Goal: Task Accomplishment & Management: Manage account settings

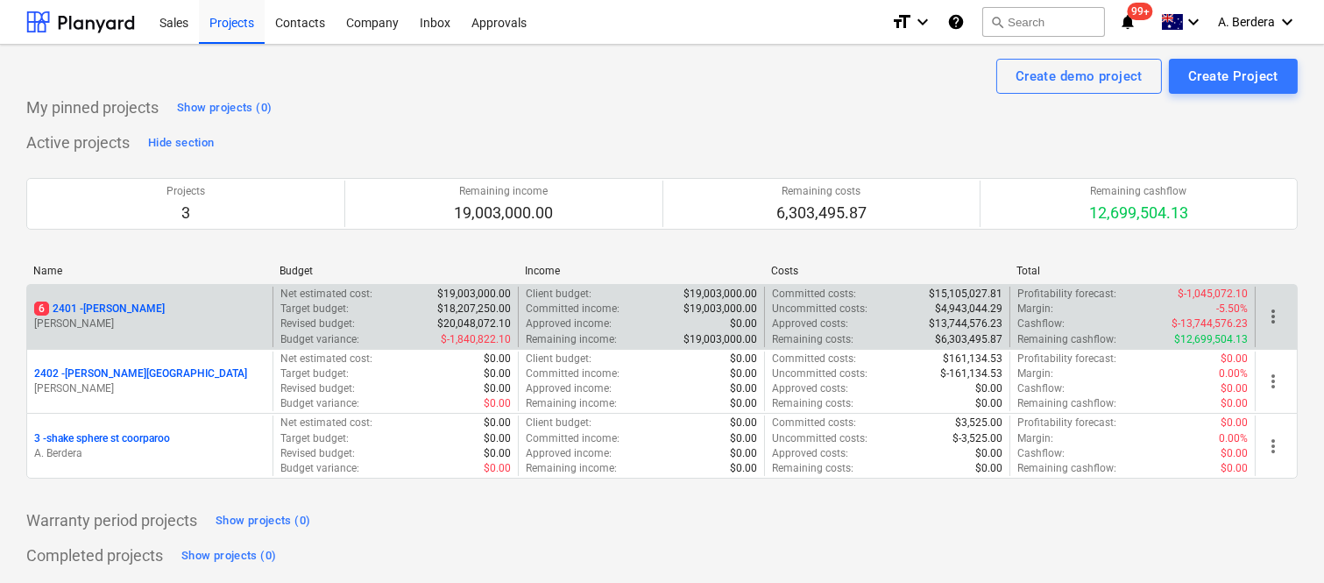
click at [214, 317] on p "[PERSON_NAME]" at bounding box center [149, 323] width 231 height 15
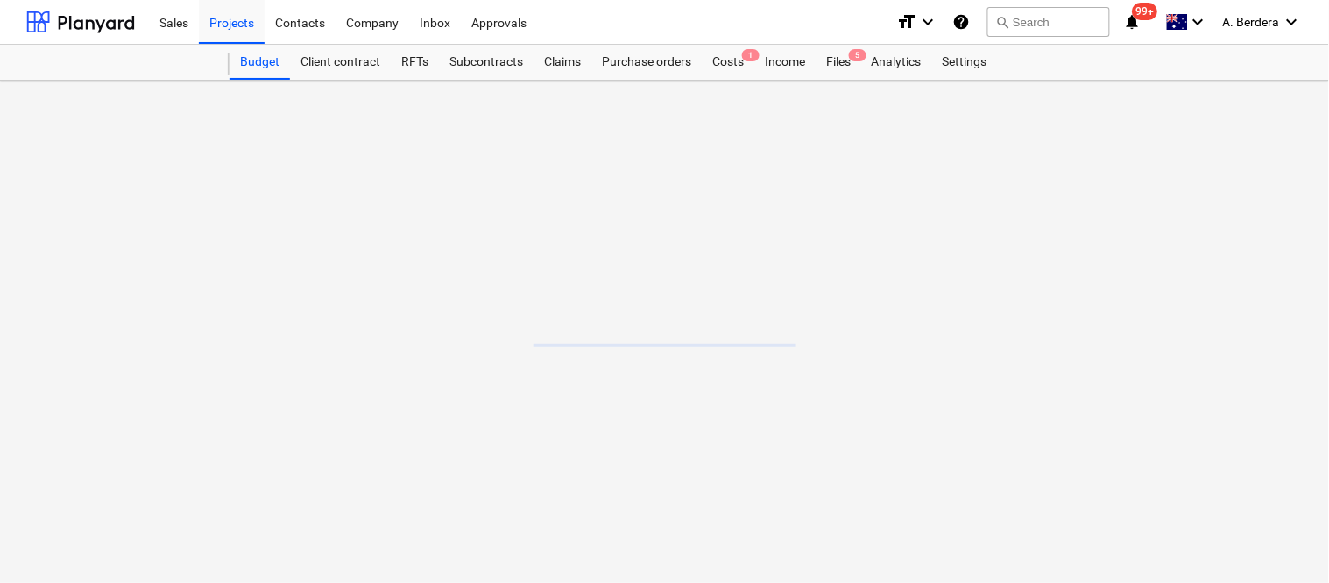
click at [214, 317] on main at bounding box center [664, 332] width 1329 height 502
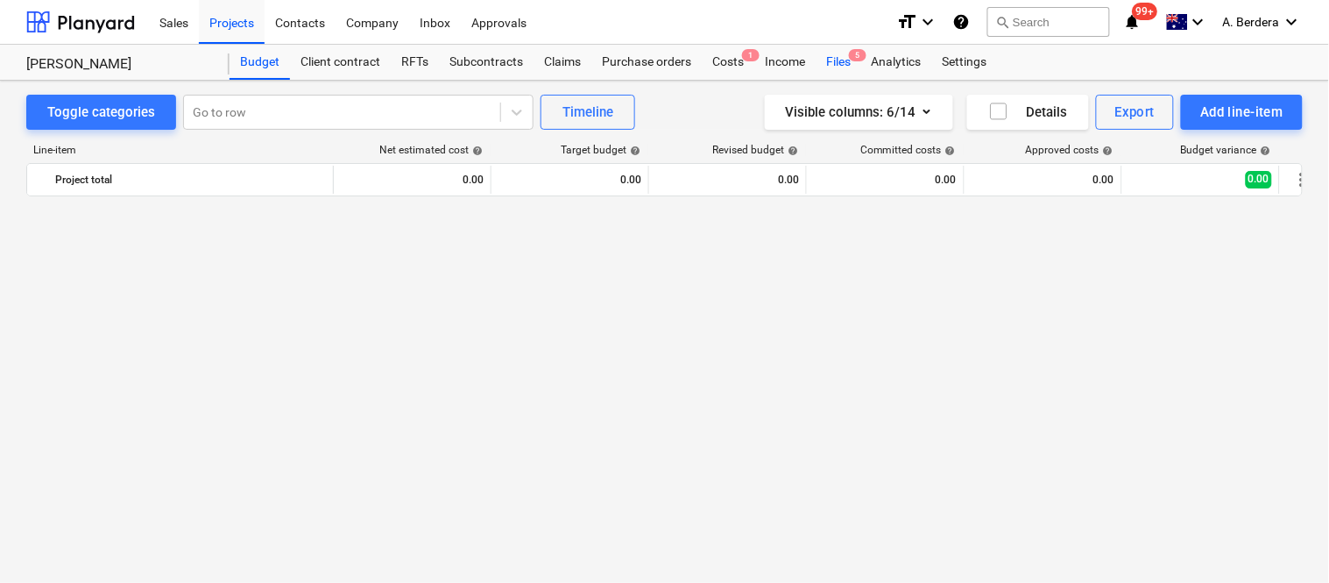
click at [831, 63] on div "Files 5" at bounding box center [839, 62] width 46 height 35
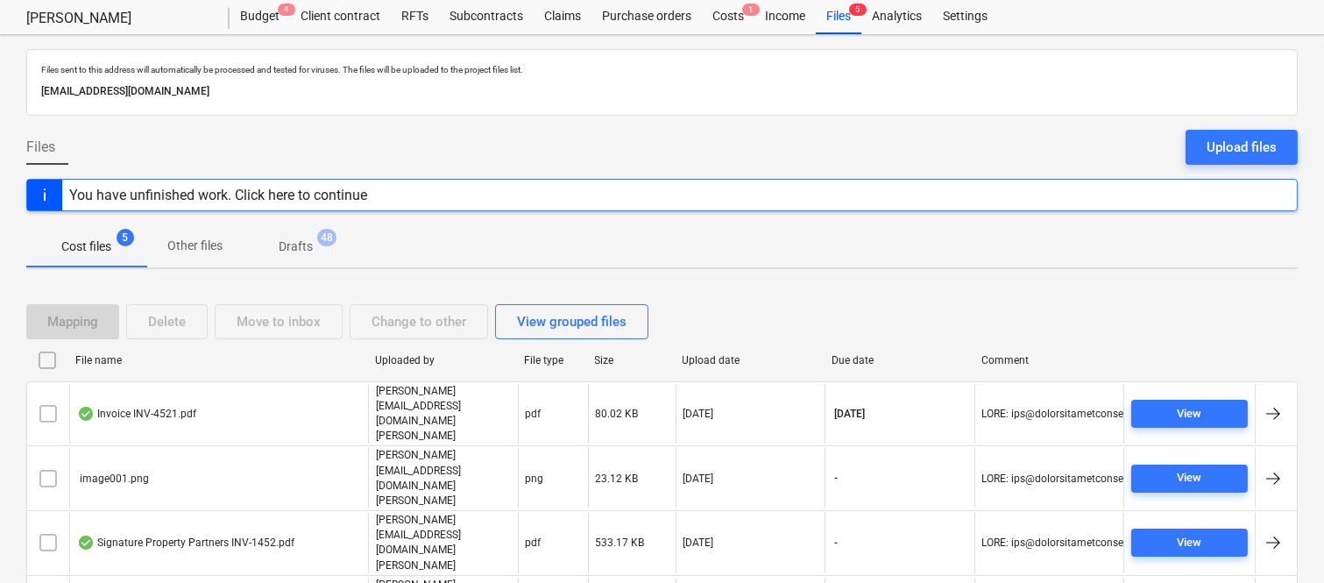
scroll to position [70, 0]
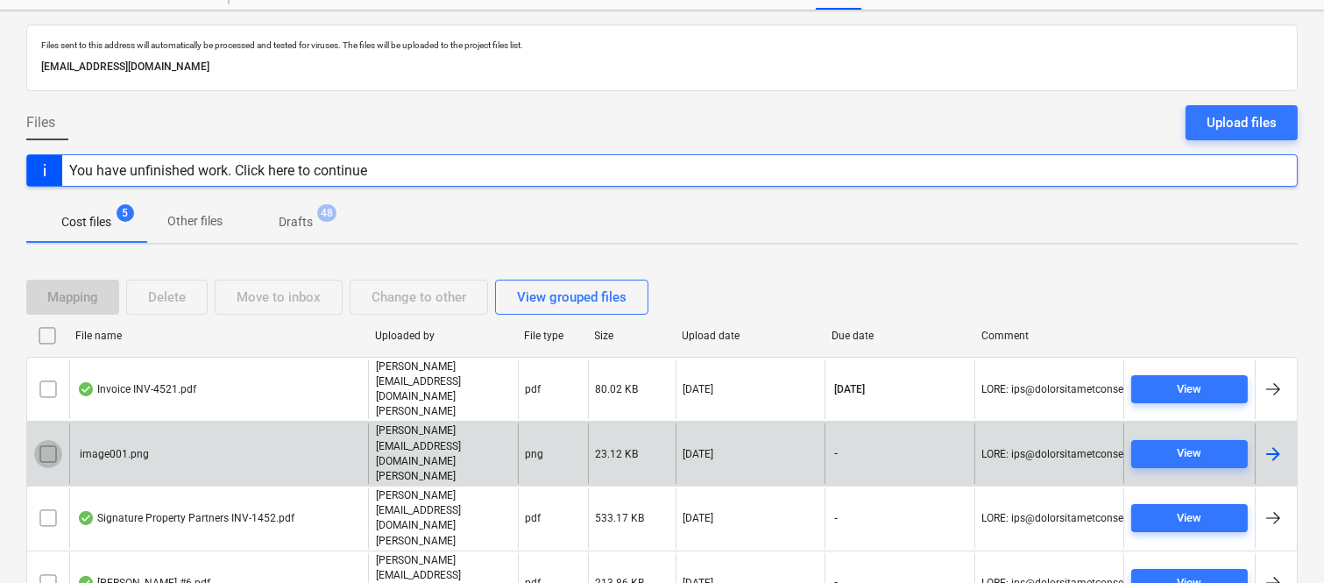
click at [41, 440] on input "checkbox" at bounding box center [48, 454] width 28 height 28
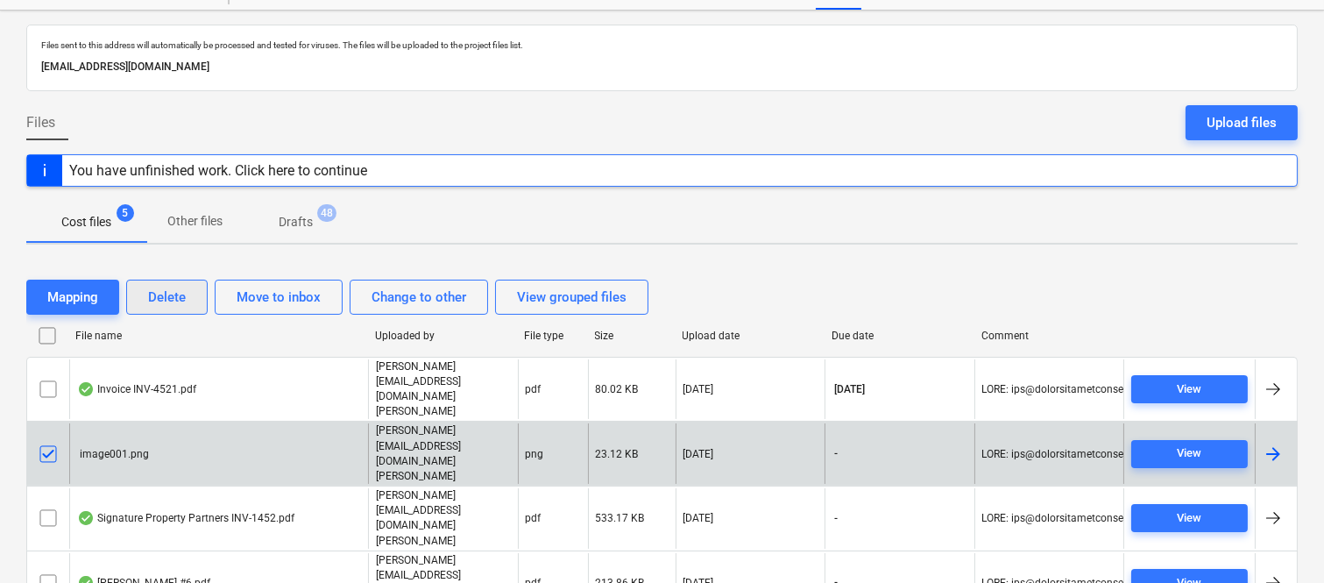
click at [190, 291] on button "Delete" at bounding box center [166, 297] width 81 height 35
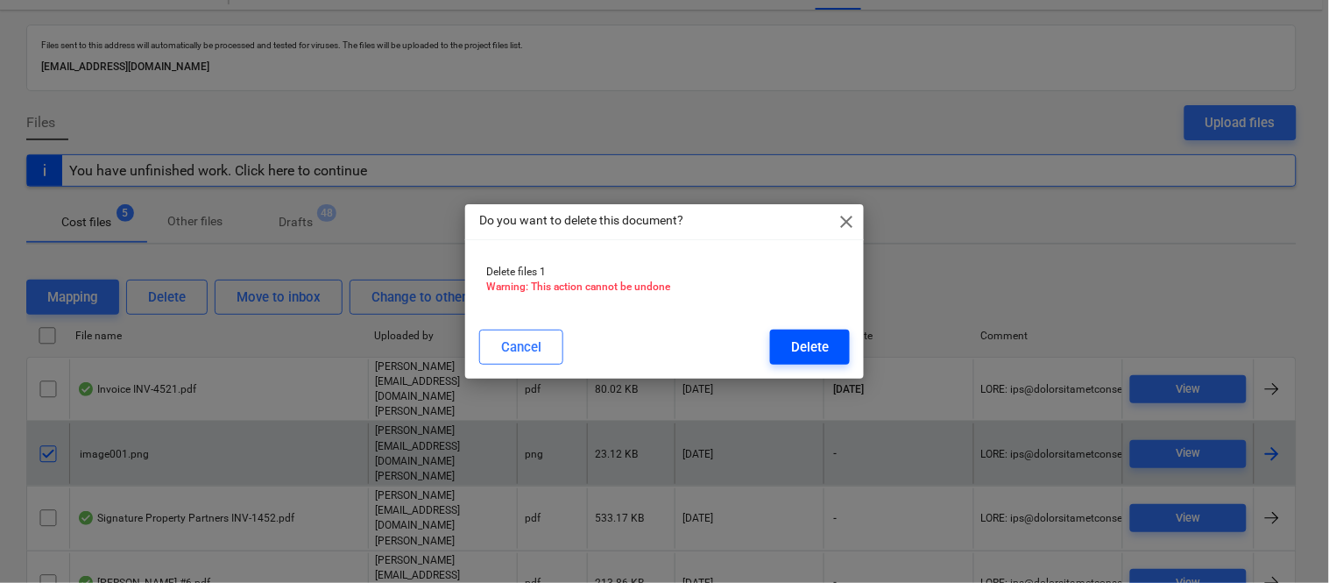
click at [807, 346] on div "Delete" at bounding box center [810, 347] width 38 height 23
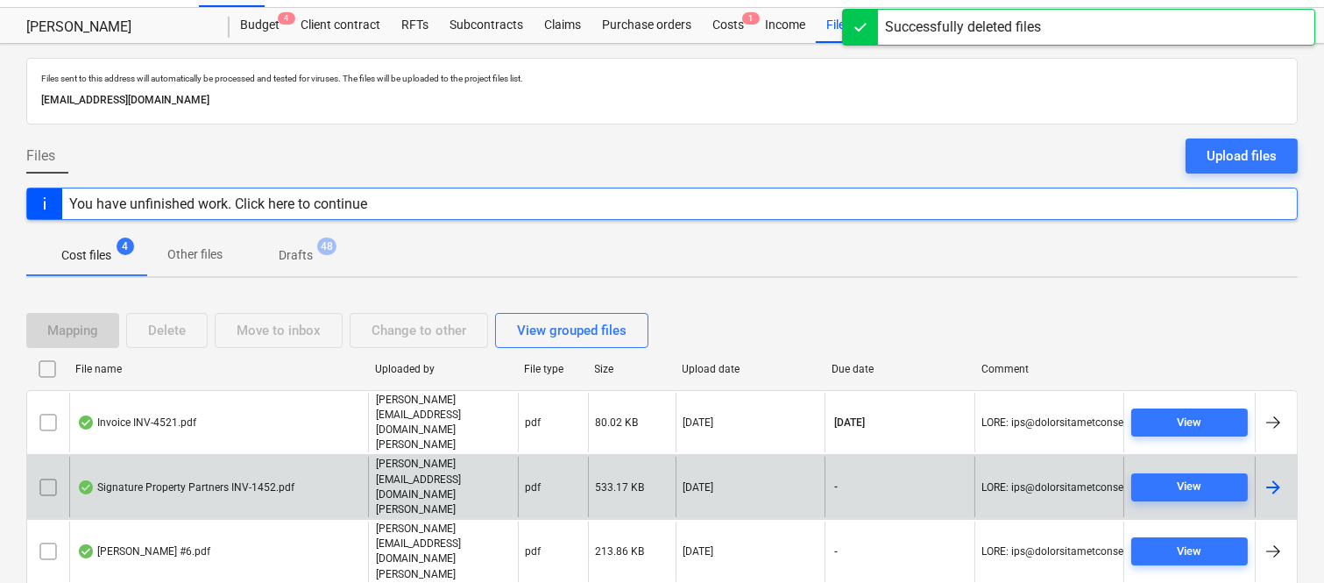
scroll to position [38, 0]
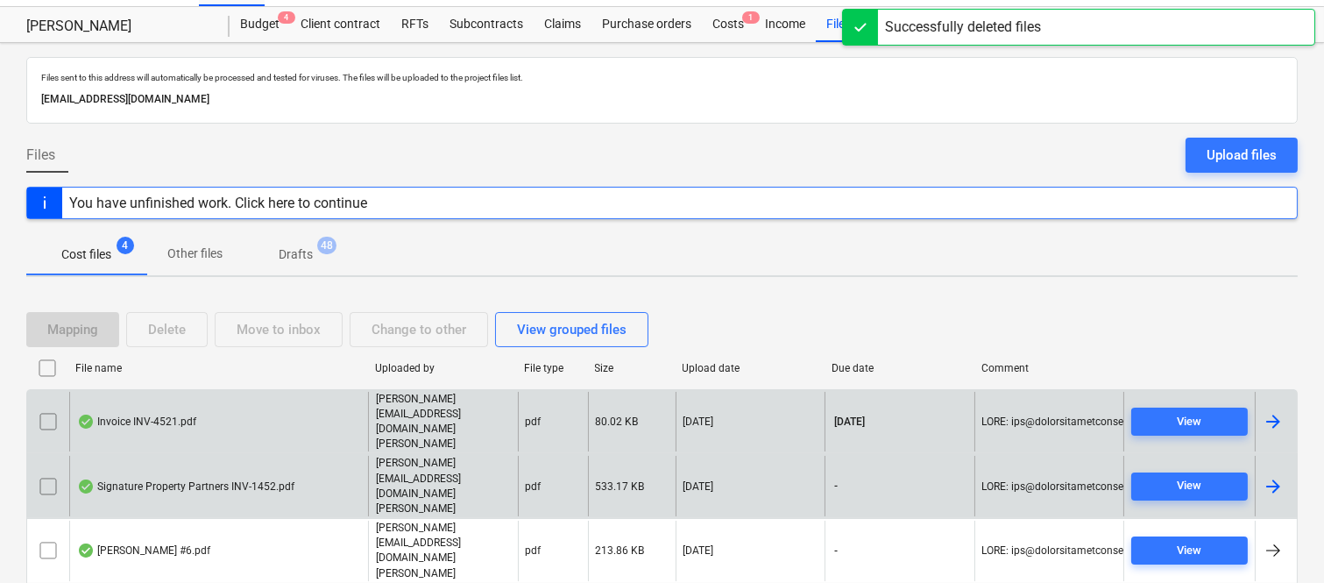
click at [299, 406] on div "Invoice INV-4521.pdf" at bounding box center [218, 422] width 299 height 60
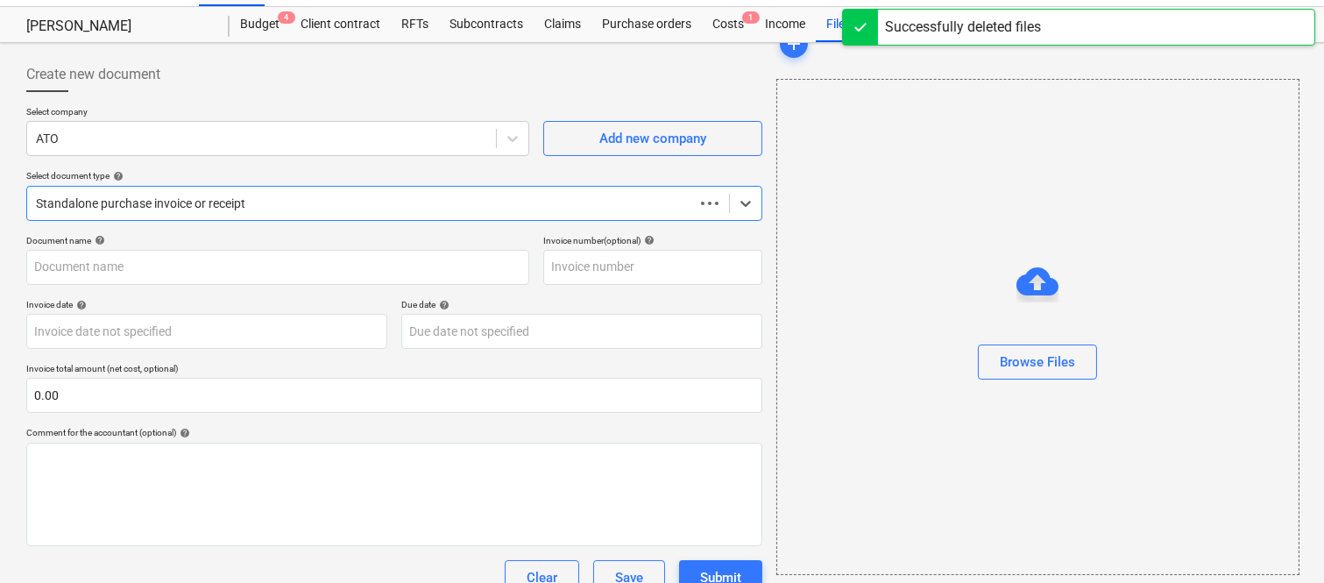
scroll to position [70, 0]
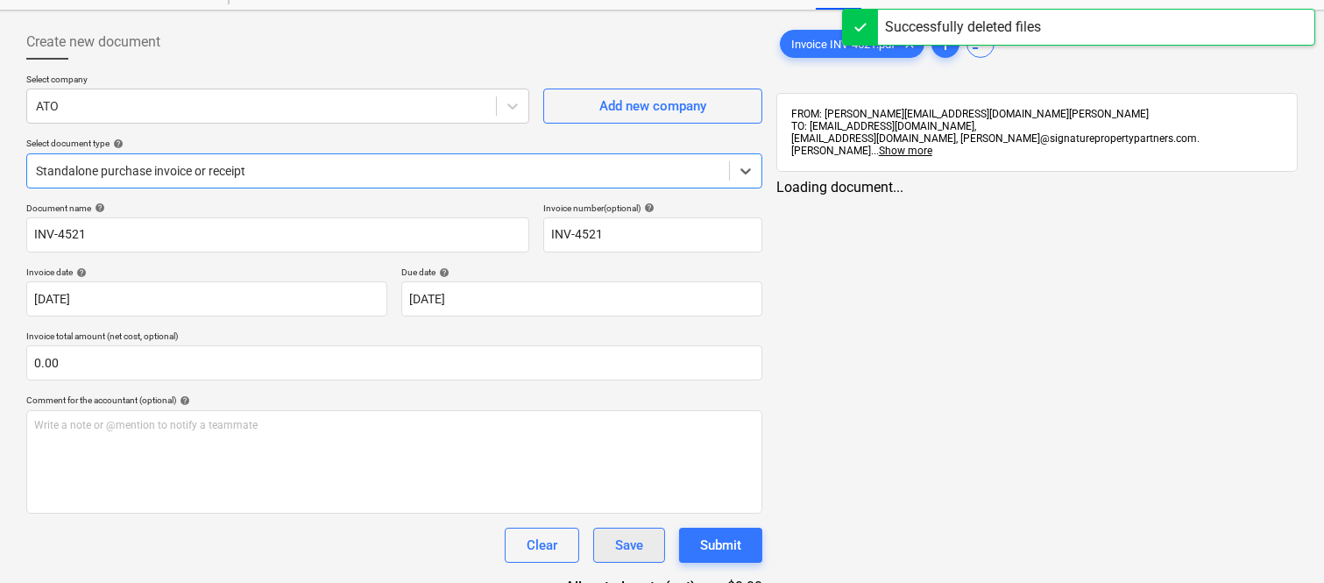
type input "INV-4521"
type input "[DATE]"
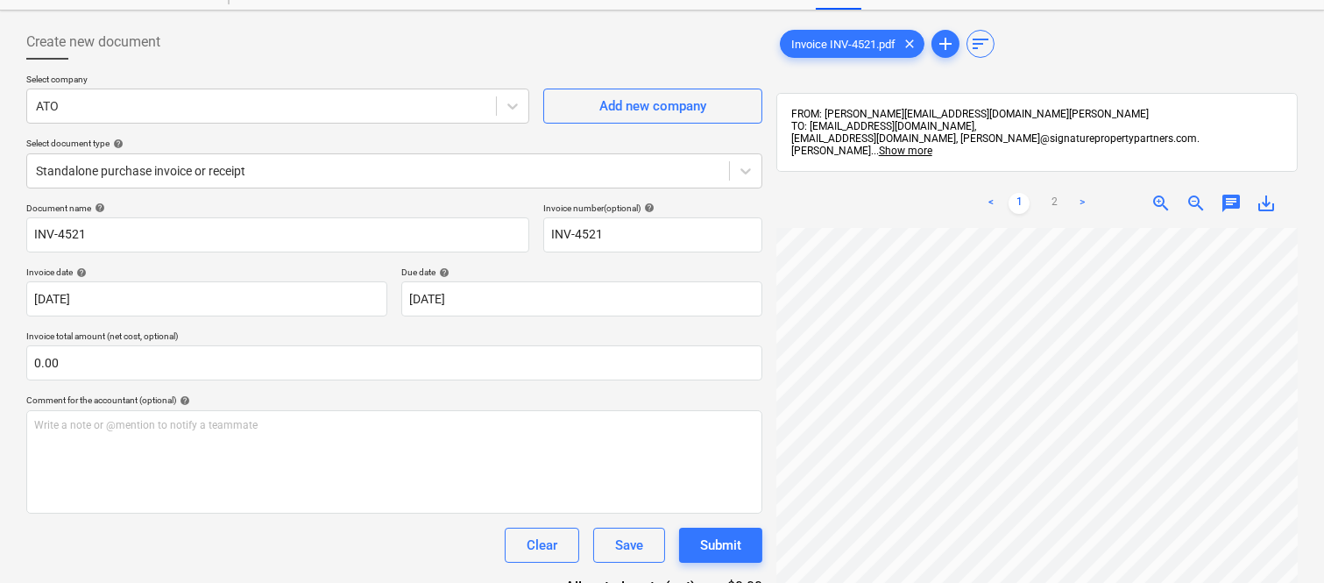
scroll to position [11, 269]
click at [384, 100] on div at bounding box center [261, 106] width 451 height 18
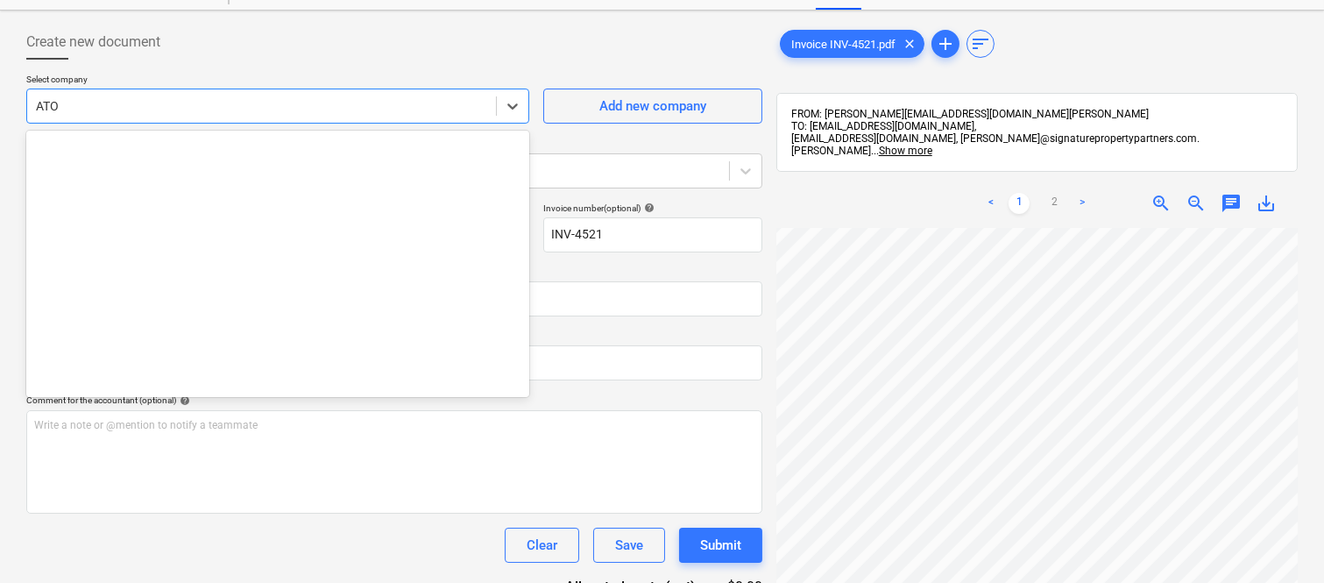
scroll to position [1380, 0]
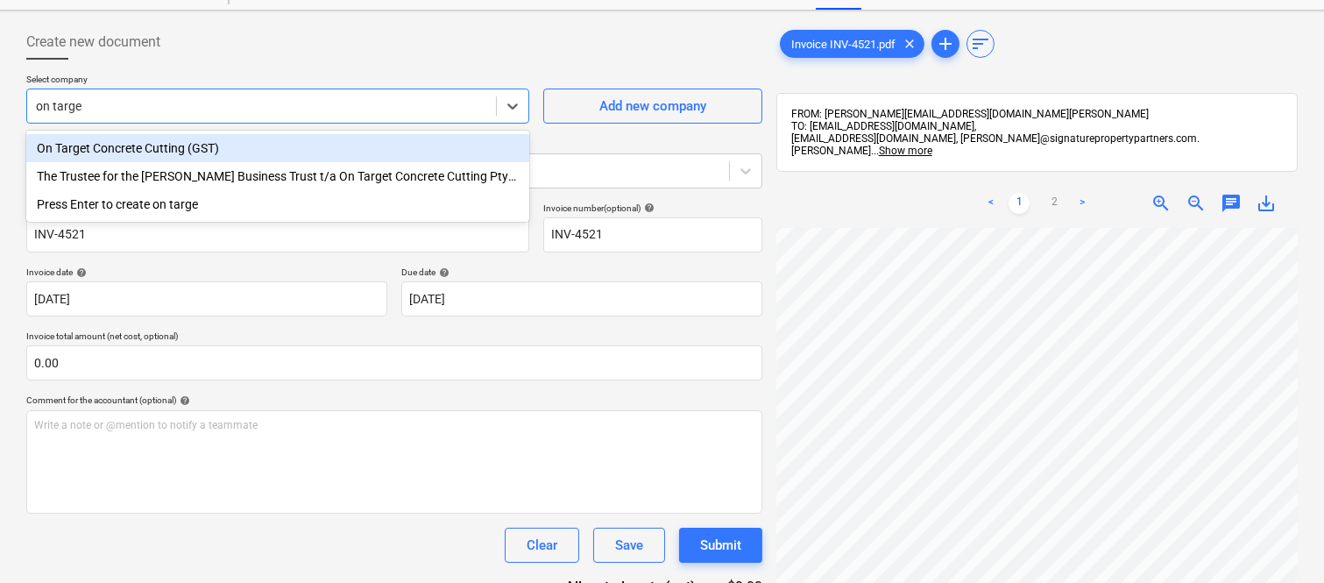
type input "on target"
click at [330, 143] on div "On Target Concrete Cutting (GST)" at bounding box center [277, 148] width 503 height 28
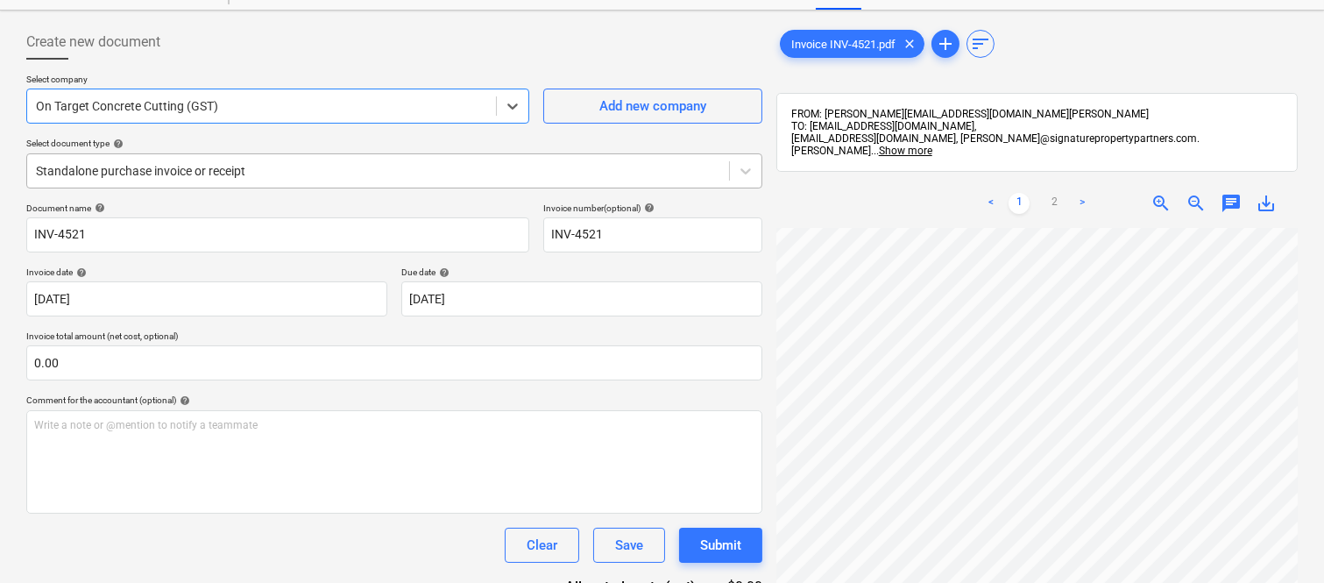
click at [345, 164] on div at bounding box center [378, 171] width 684 height 18
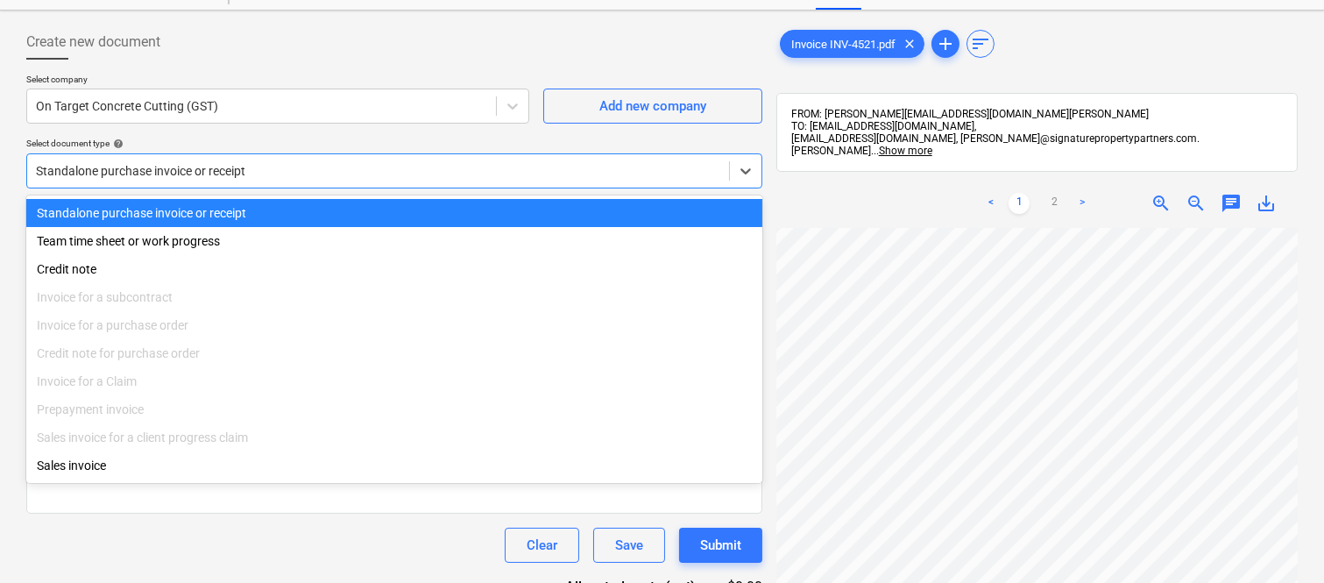
click at [364, 206] on div "Standalone purchase invoice or receipt" at bounding box center [394, 213] width 736 height 28
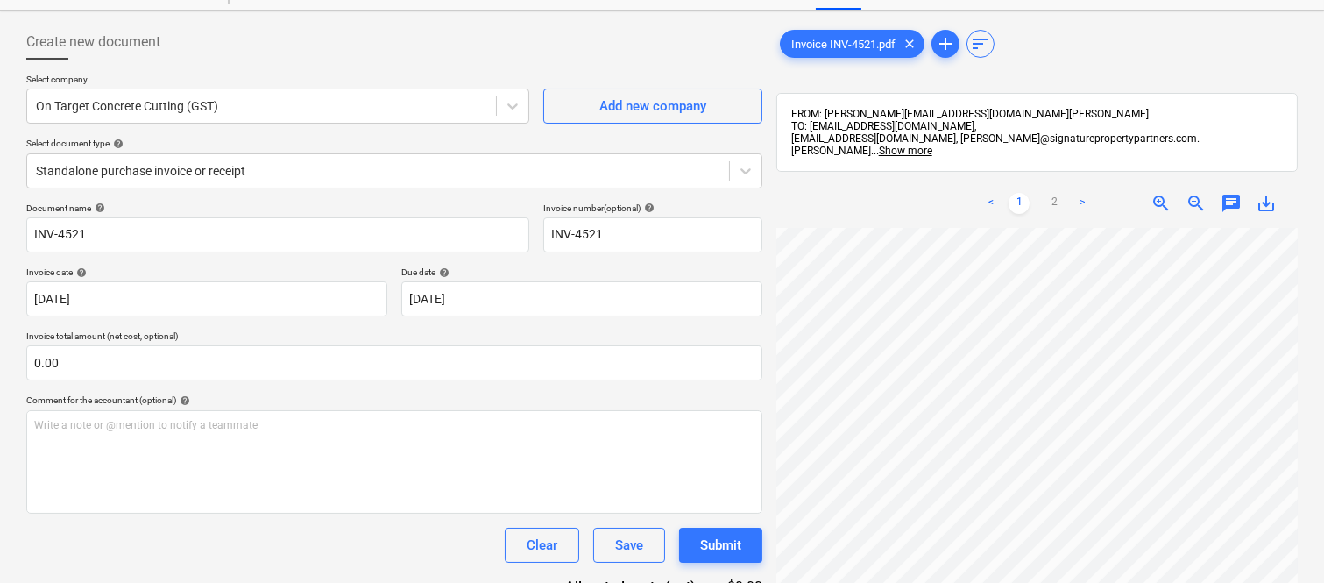
scroll to position [75, 269]
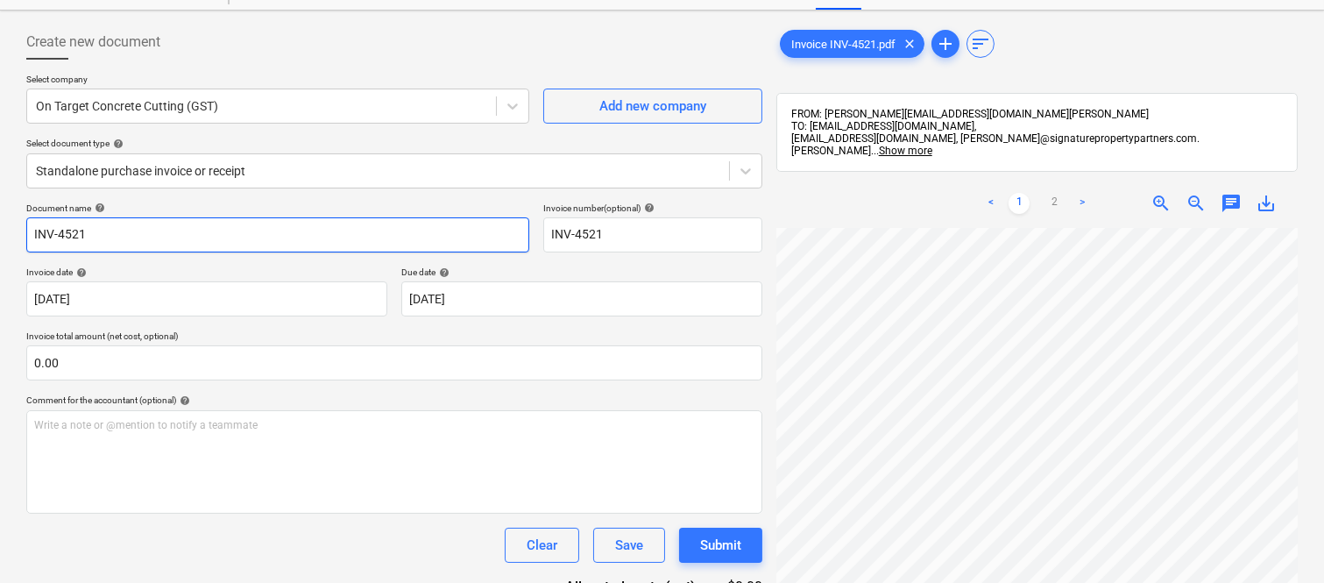
click at [29, 232] on input "INV-4521" at bounding box center [277, 234] width 503 height 35
type input "ON TARGET INV-4521"
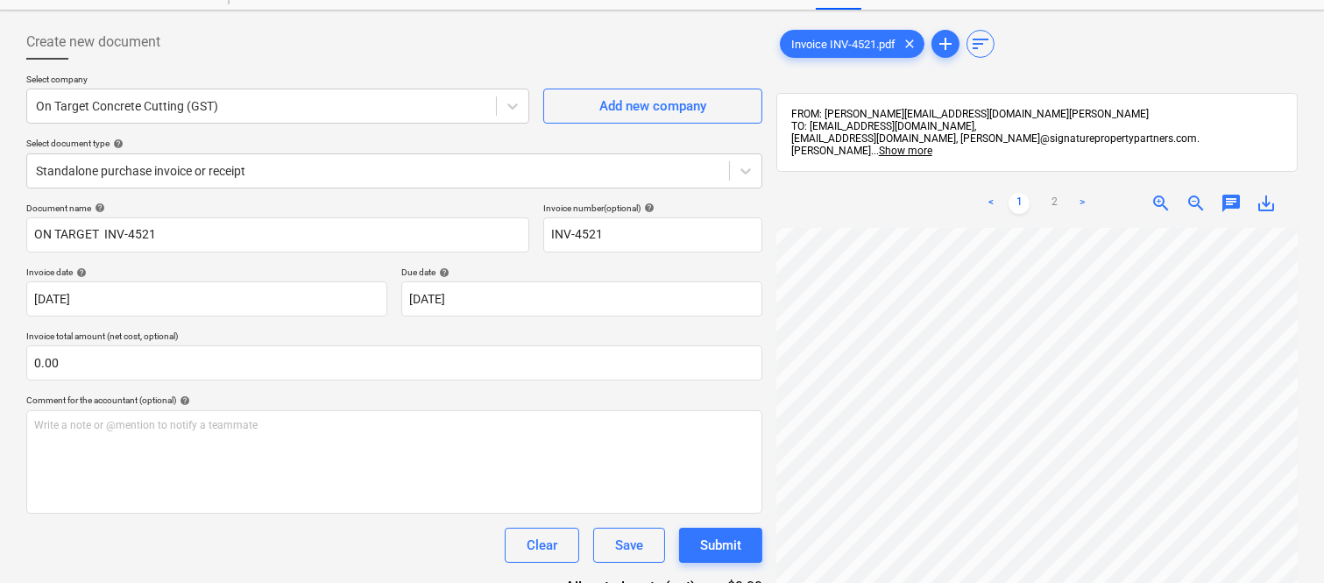
scroll to position [478, 269]
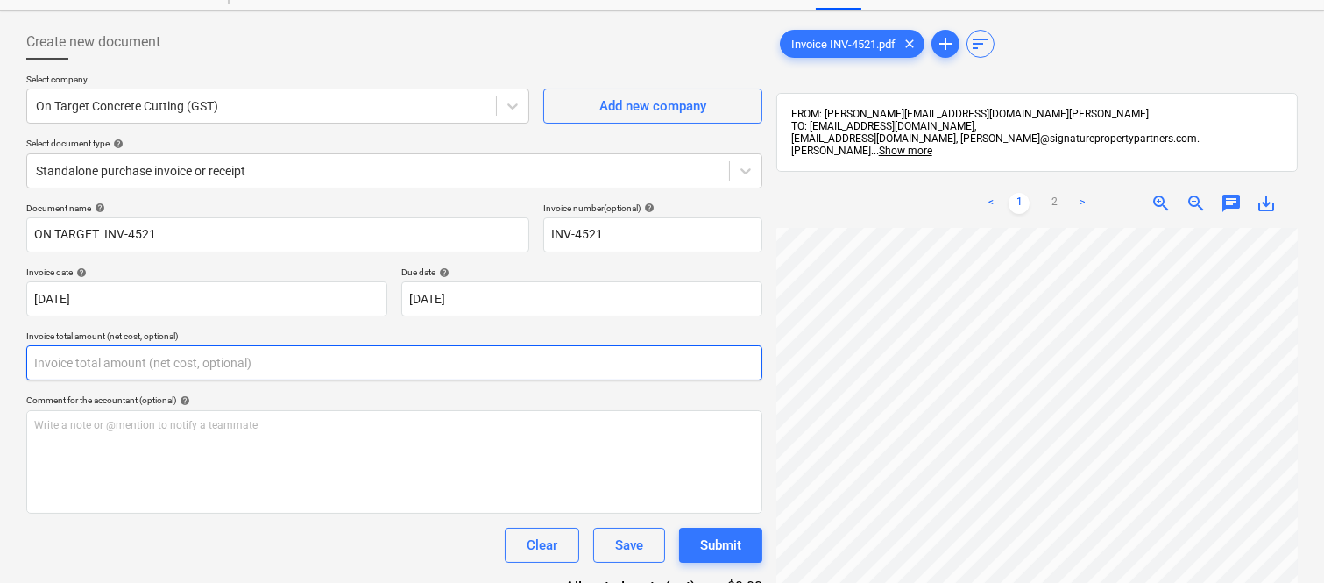
click at [102, 368] on input "text" at bounding box center [394, 362] width 736 height 35
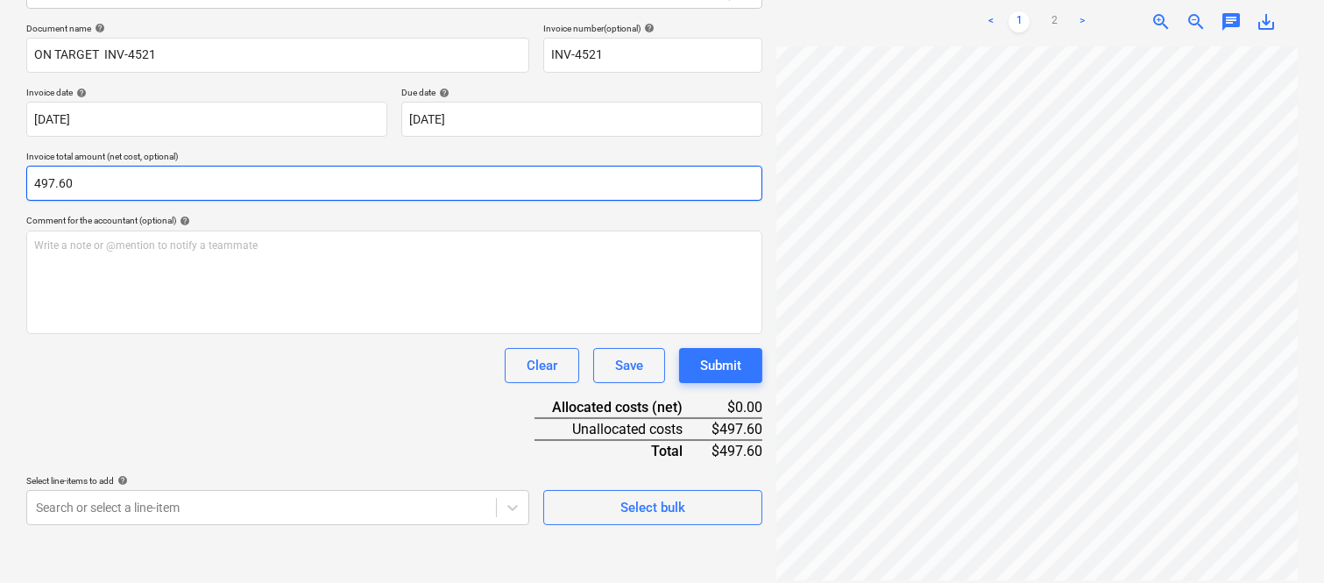
type input "497.60"
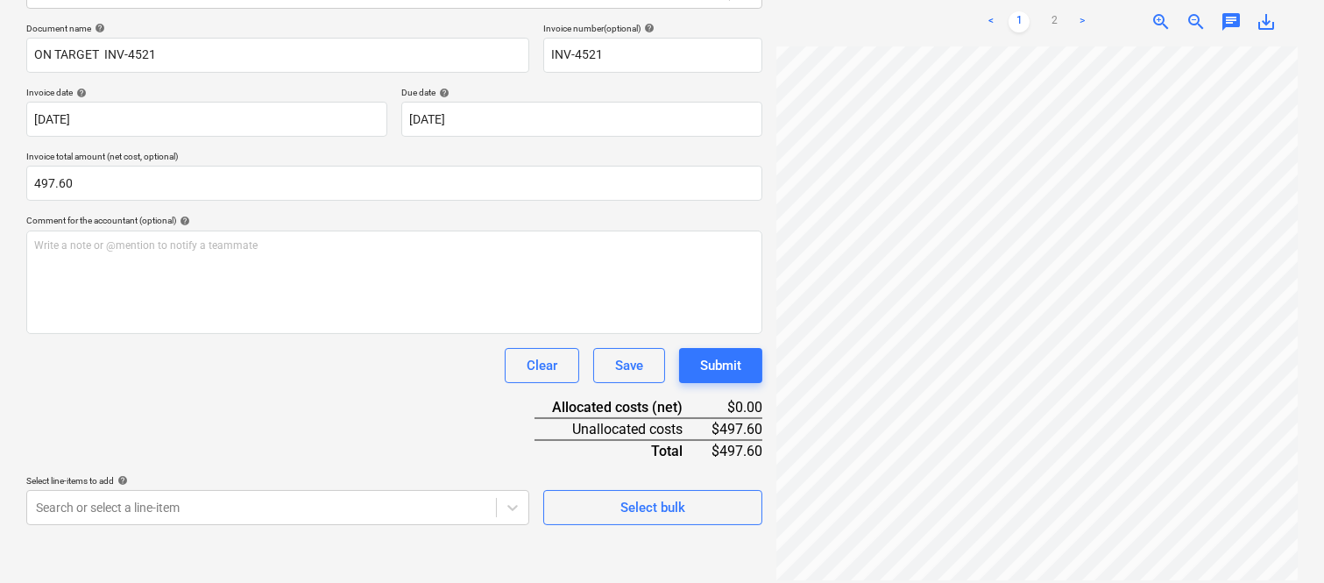
click at [210, 381] on div "Clear Save Submit" at bounding box center [394, 365] width 736 height 35
click at [229, 333] on body "Sales Projects Contacts Company Inbox Approvals format_size keyboard_arrow_down…" at bounding box center [662, 41] width 1324 height 583
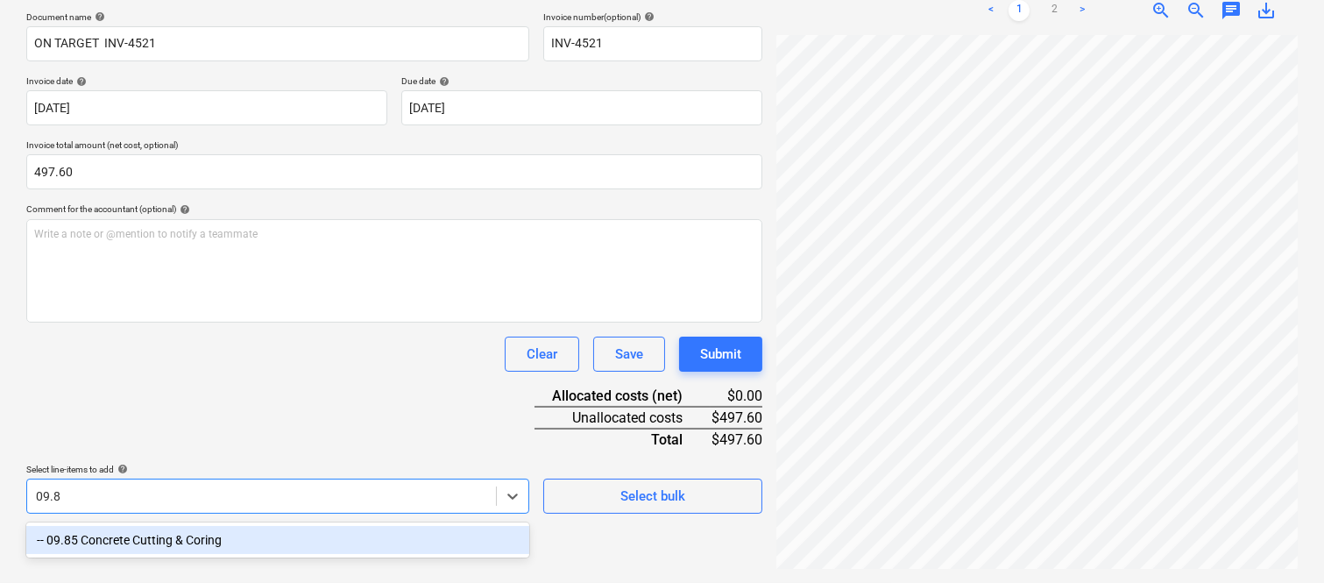
type input "09.85"
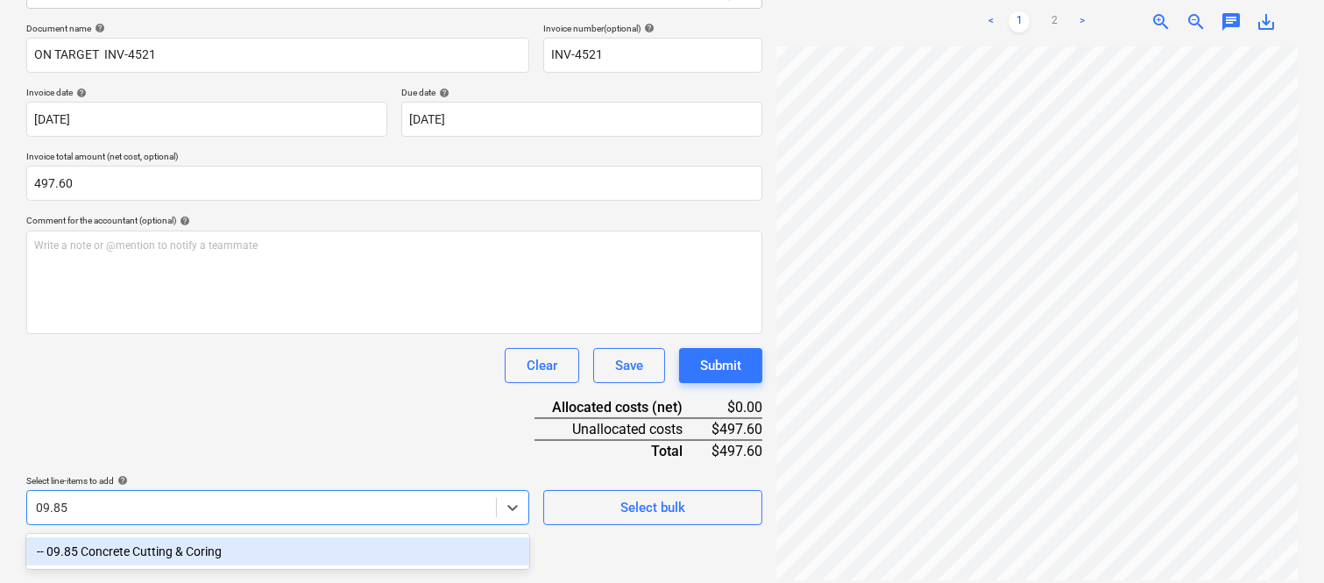
click at [281, 538] on div "-- 09.85 Concrete Cutting & Coring" at bounding box center [277, 551] width 503 height 28
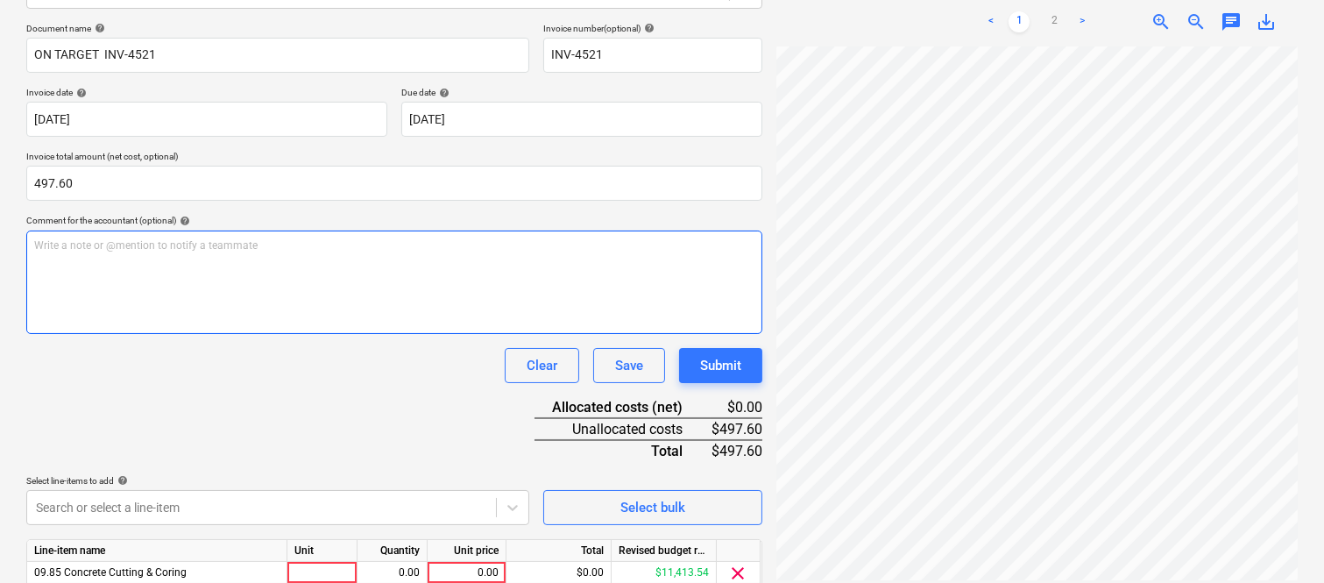
click at [211, 329] on div "Write a note or @mention to notify a teammate [PERSON_NAME]" at bounding box center [394, 281] width 736 height 103
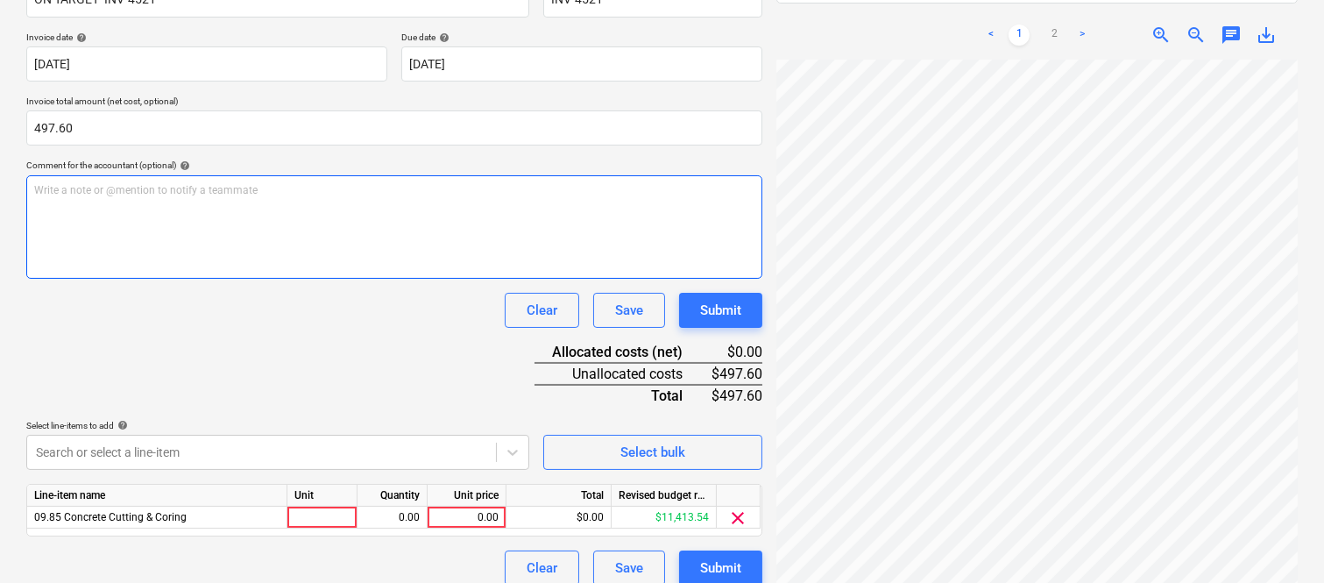
scroll to position [322, 0]
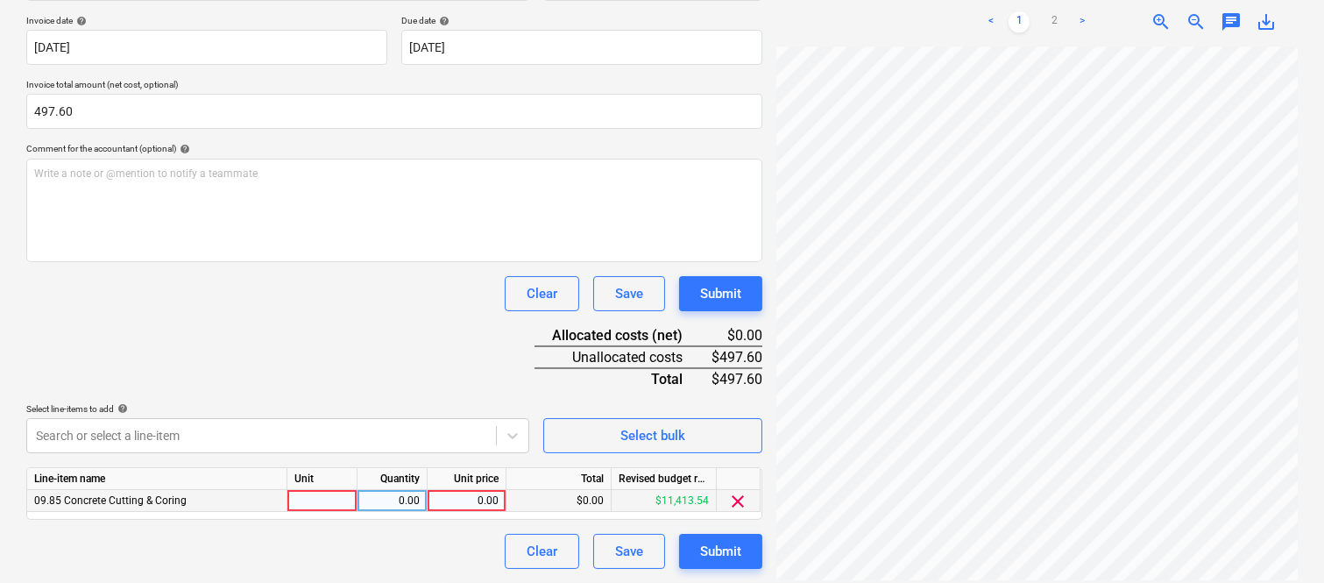
click at [312, 501] on div at bounding box center [322, 501] width 70 height 22
type input "INVOICE"
click at [395, 506] on div "0.00" at bounding box center [392, 501] width 55 height 22
type input "1"
click at [476, 509] on div "0.00" at bounding box center [467, 501] width 64 height 22
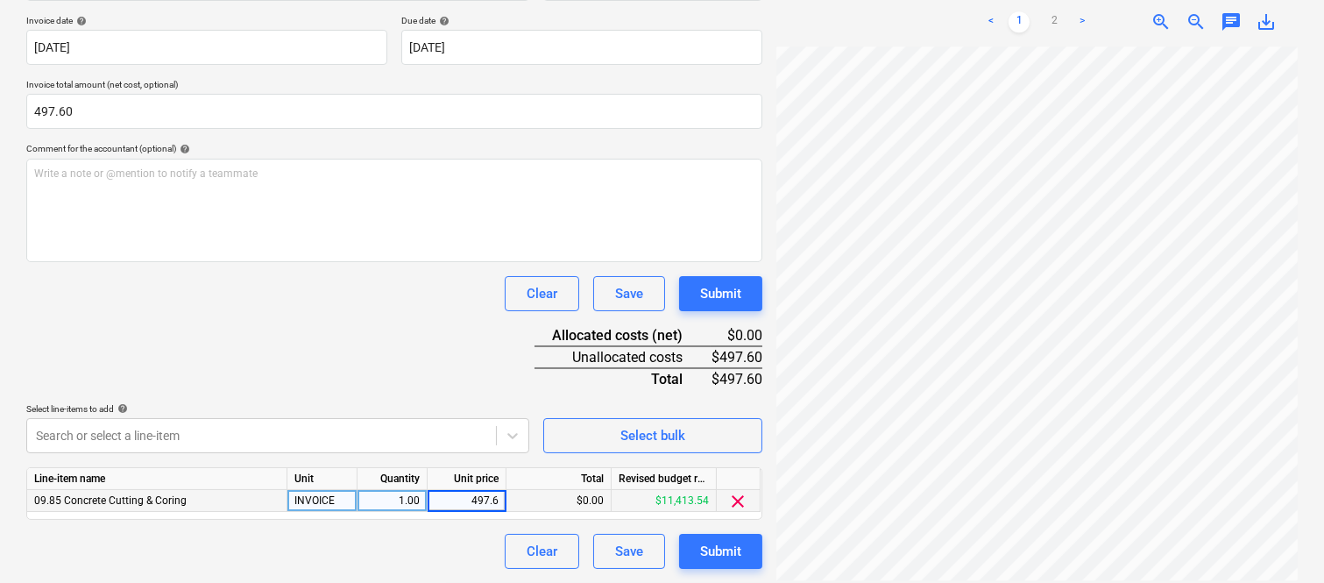
type input "497.60"
click at [394, 549] on div "Clear Save Submit" at bounding box center [394, 551] width 736 height 35
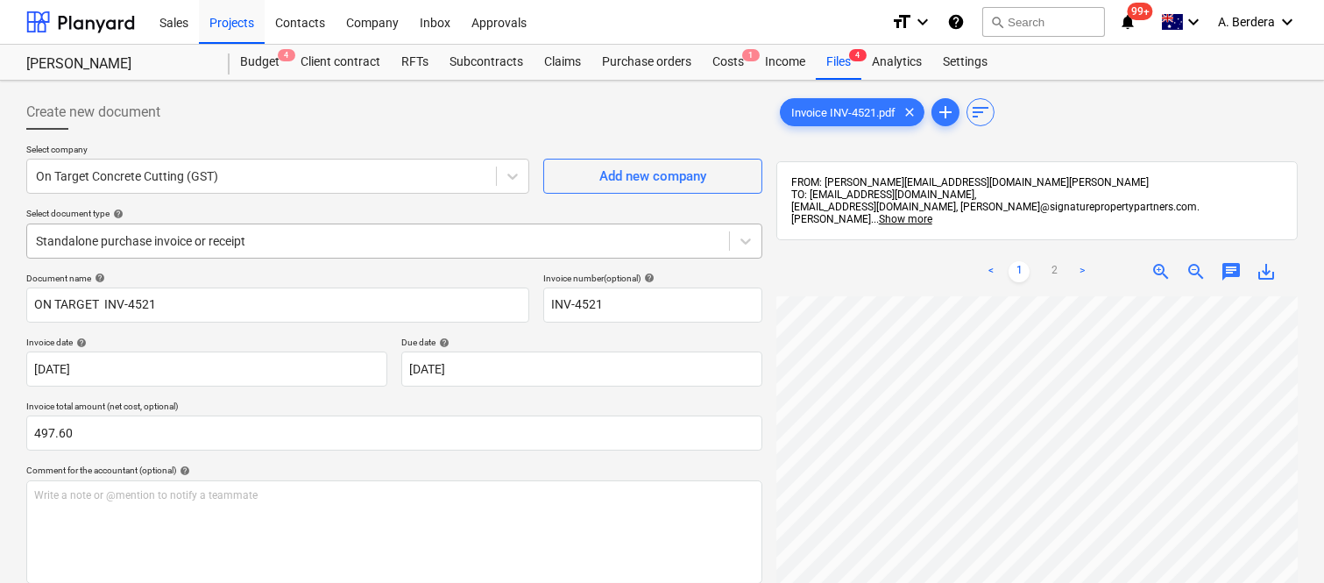
click at [308, 235] on div at bounding box center [378, 241] width 684 height 18
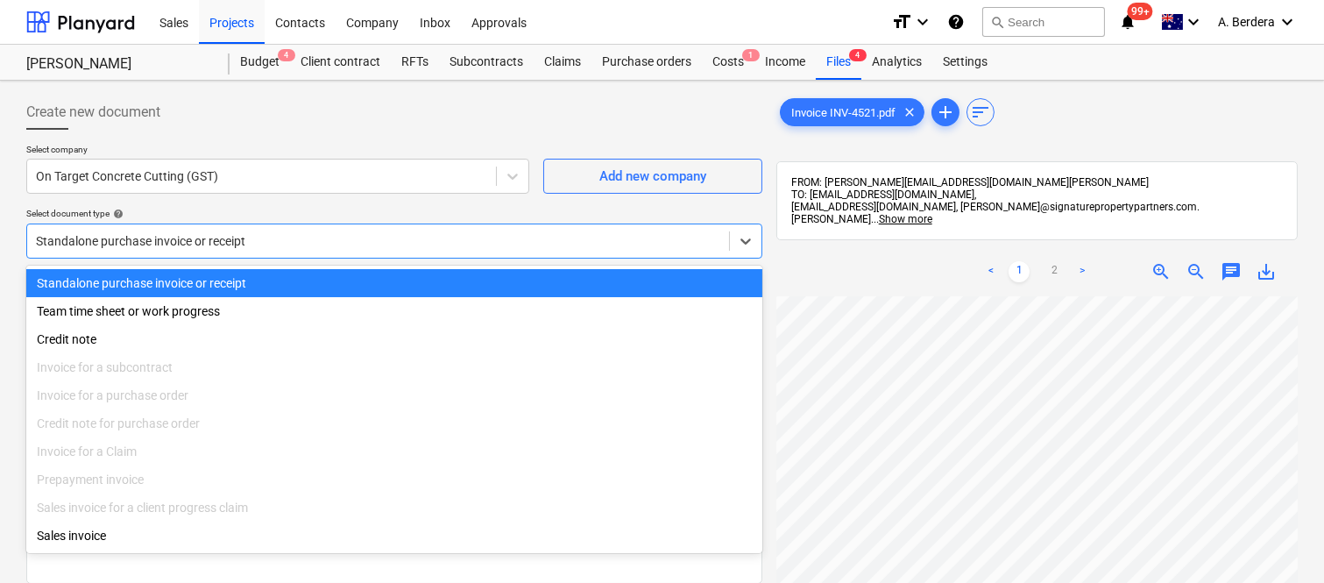
click at [318, 279] on div "Standalone purchase invoice or receipt" at bounding box center [394, 283] width 736 height 28
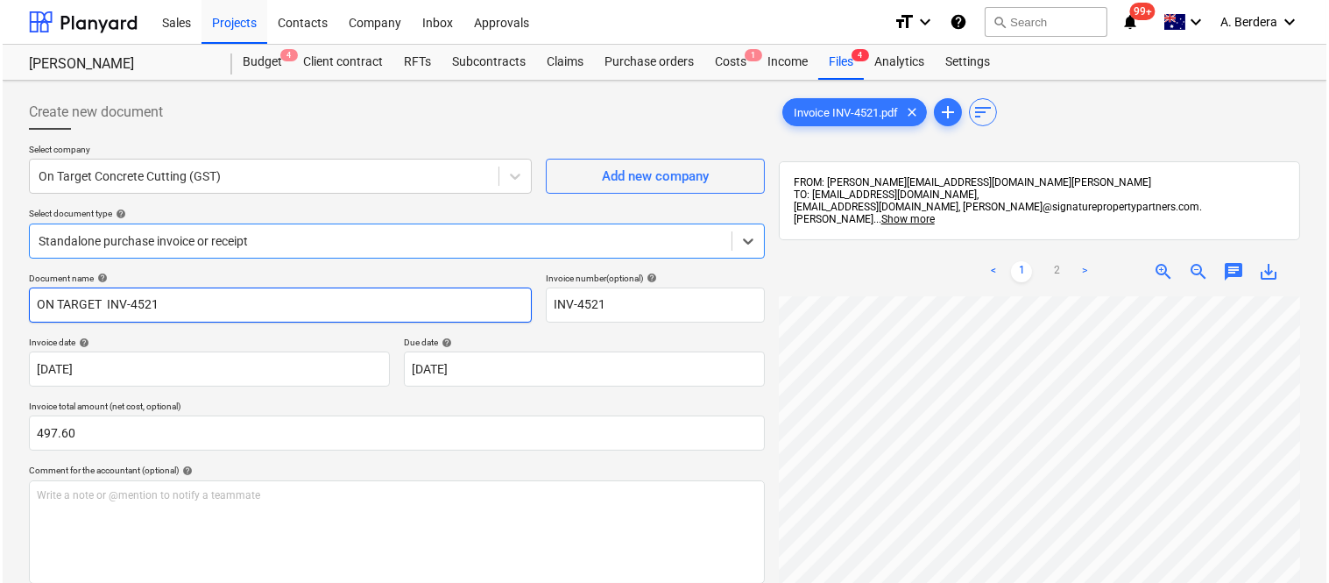
scroll to position [322, 0]
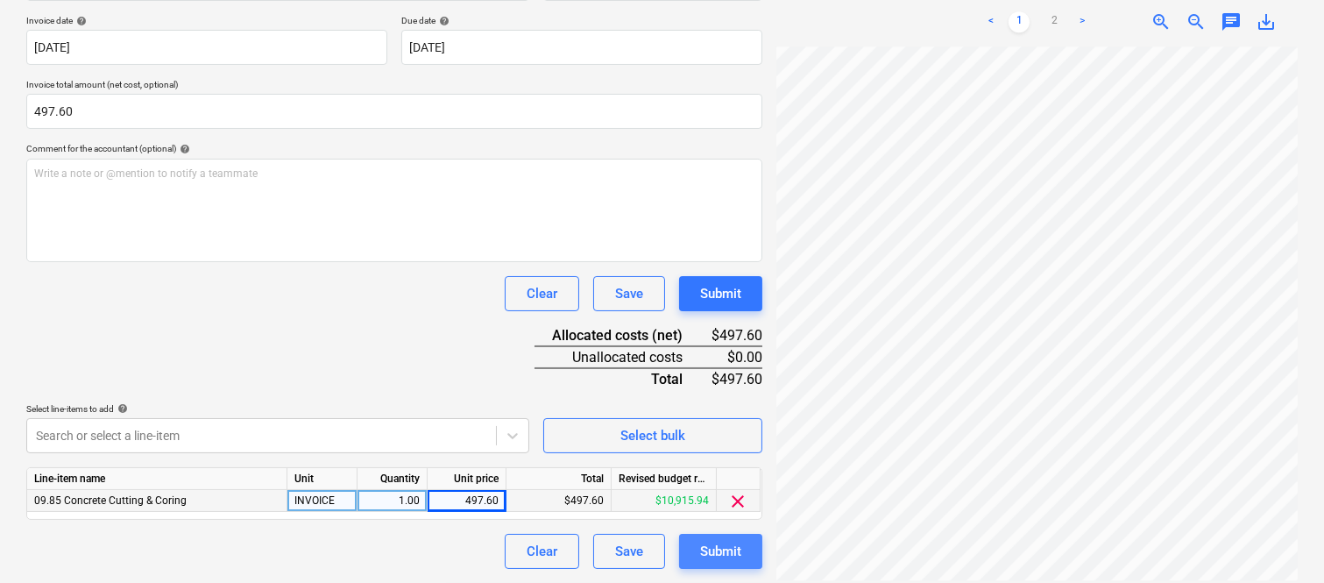
click at [726, 546] on div "Submit" at bounding box center [720, 551] width 41 height 23
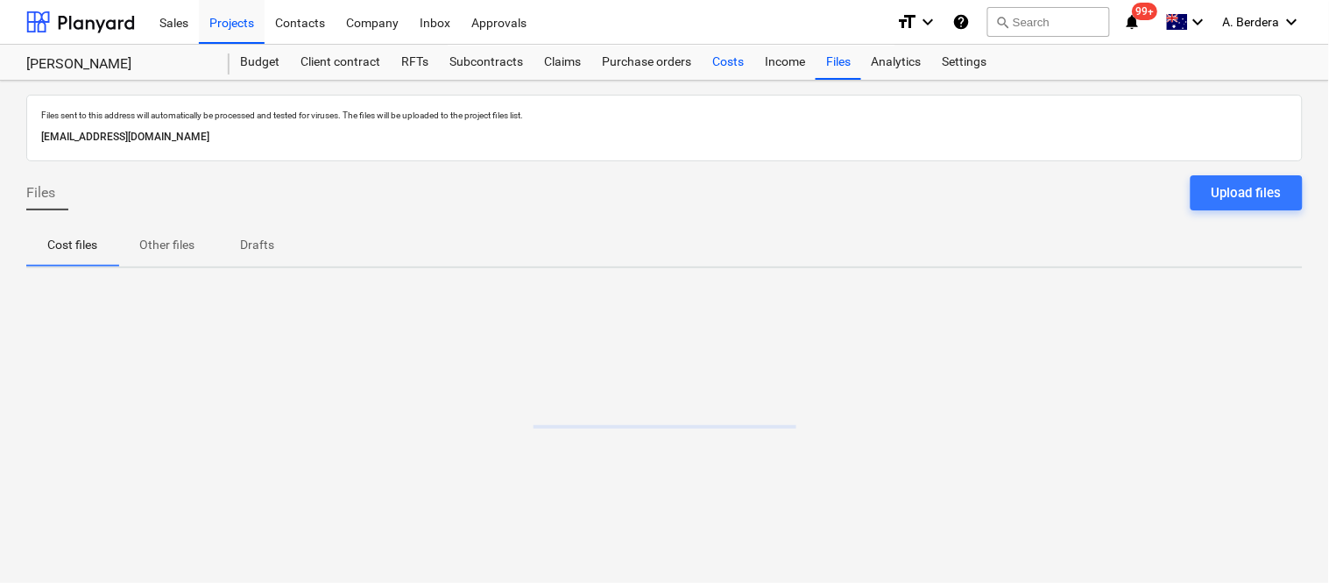
click at [736, 62] on div "Costs" at bounding box center [728, 62] width 53 height 35
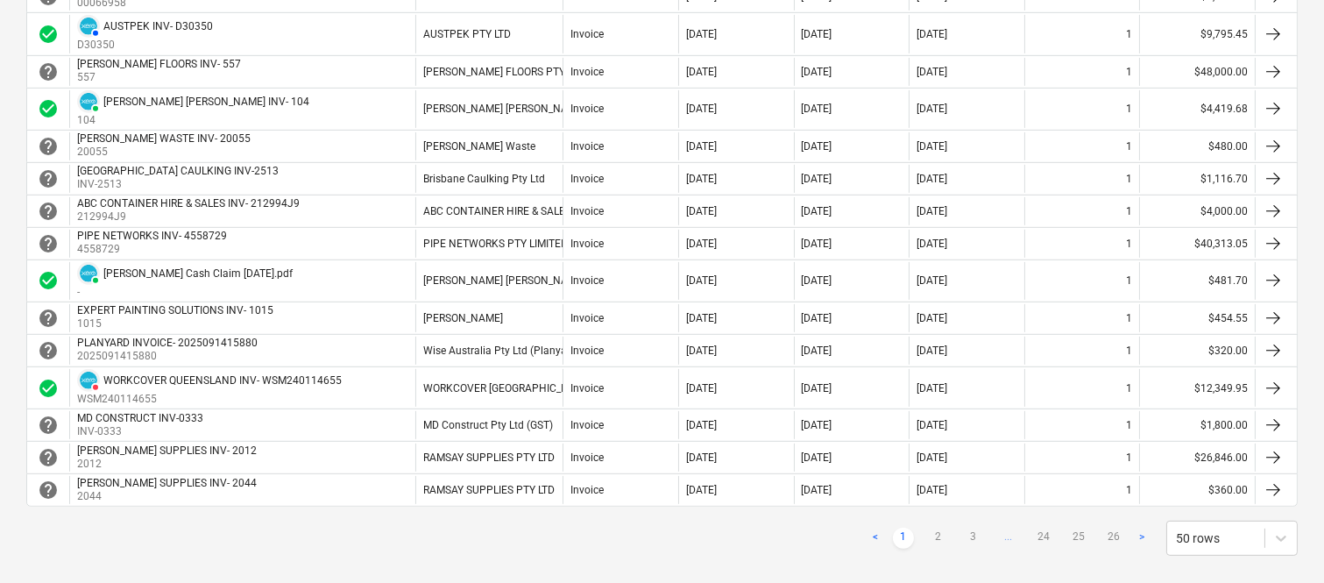
scroll to position [1519, 0]
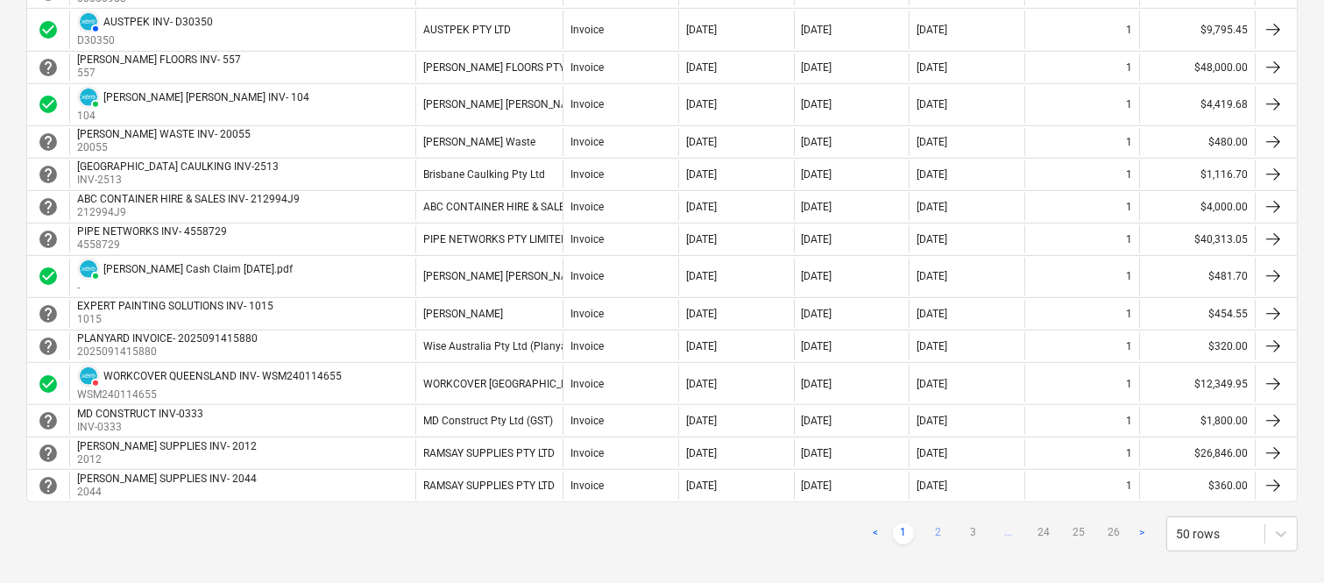
click at [943, 538] on link "2" at bounding box center [938, 533] width 21 height 21
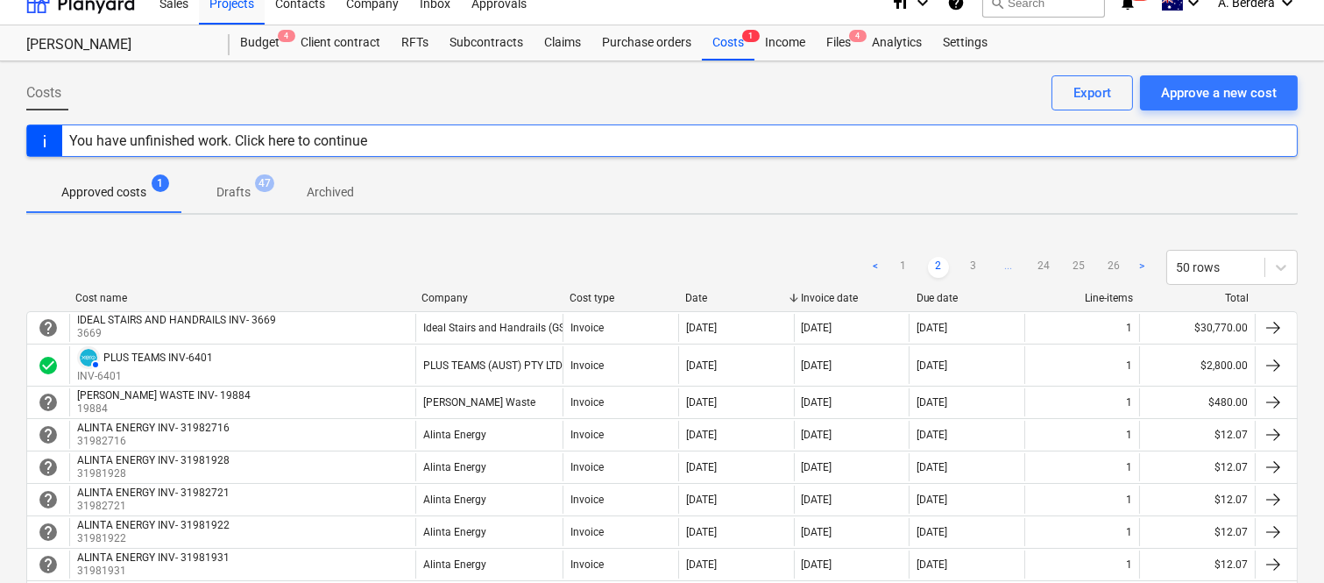
scroll to position [0, 0]
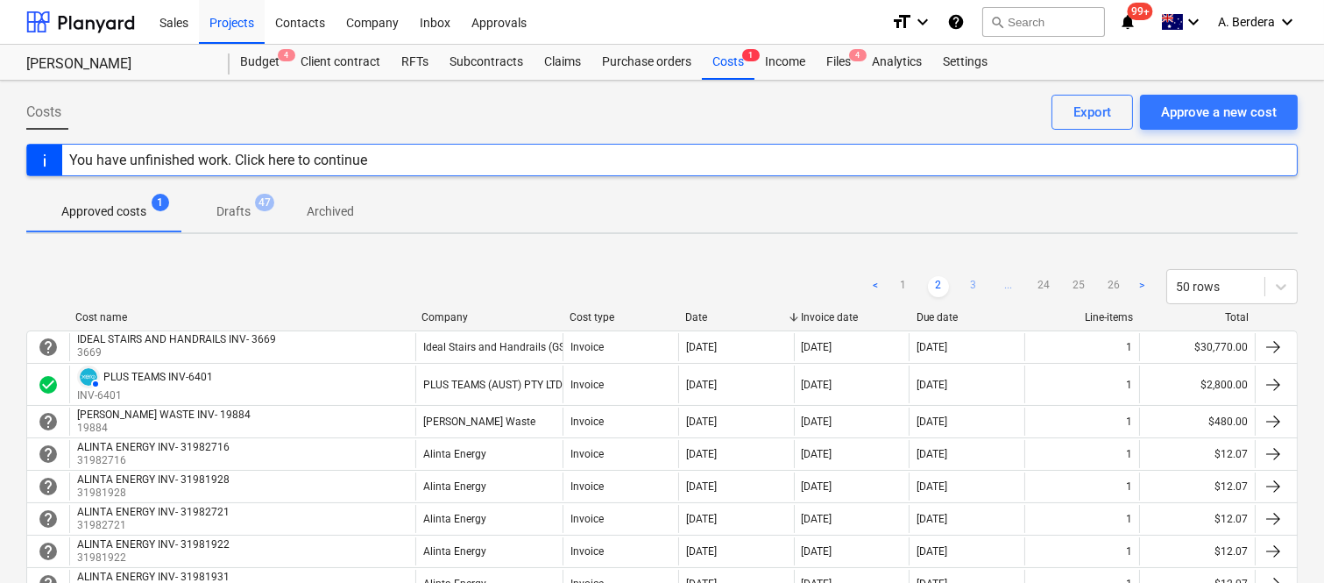
click at [970, 282] on link "3" at bounding box center [973, 286] width 21 height 21
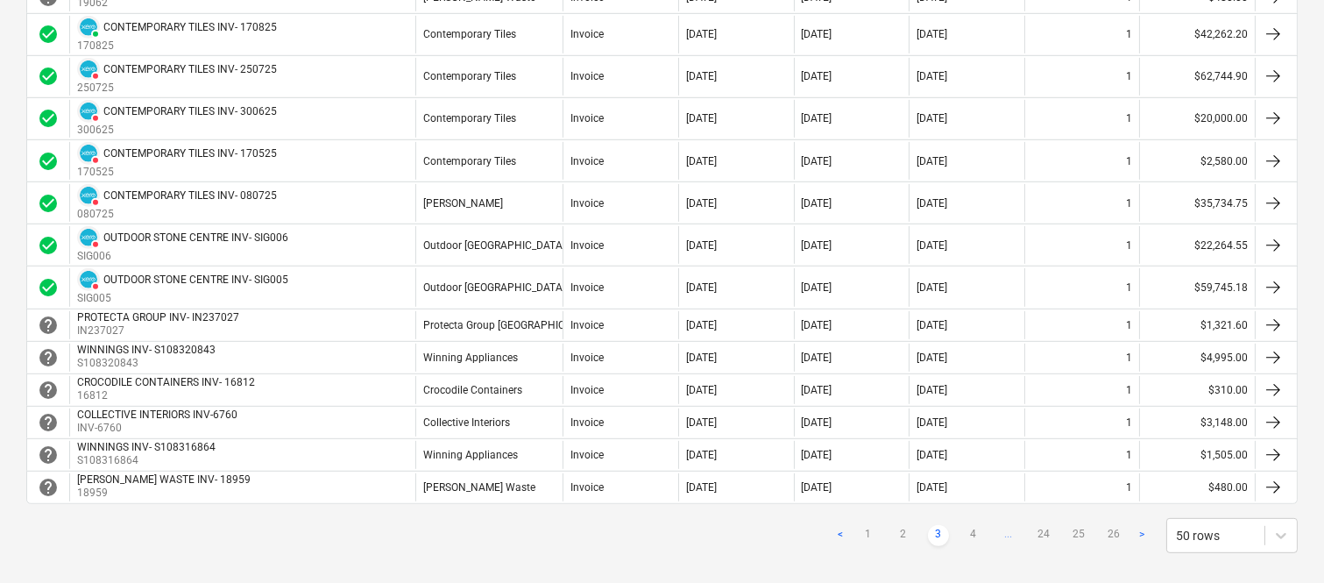
scroll to position [1675, 0]
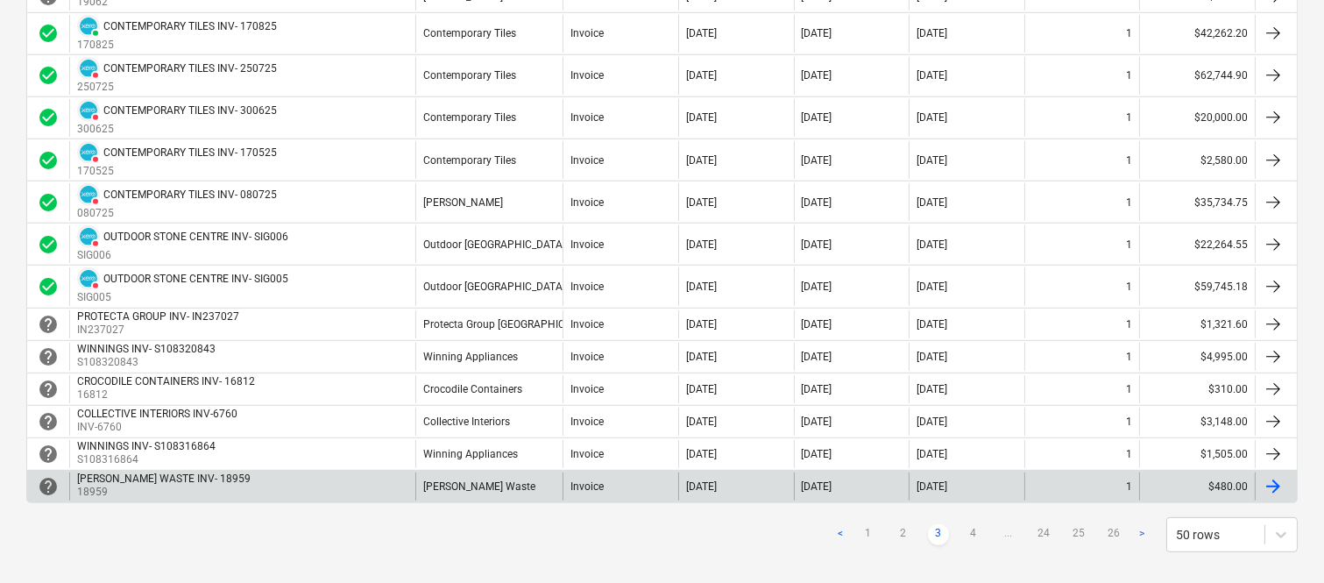
click at [981, 535] on link "4" at bounding box center [973, 534] width 21 height 21
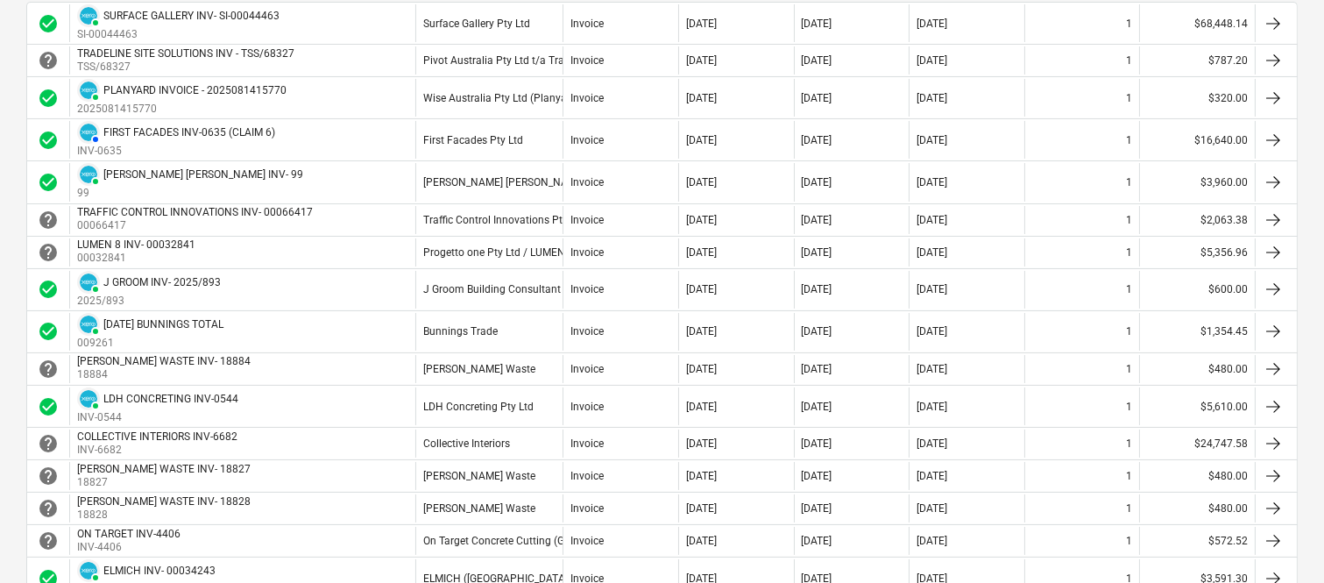
scroll to position [330, 0]
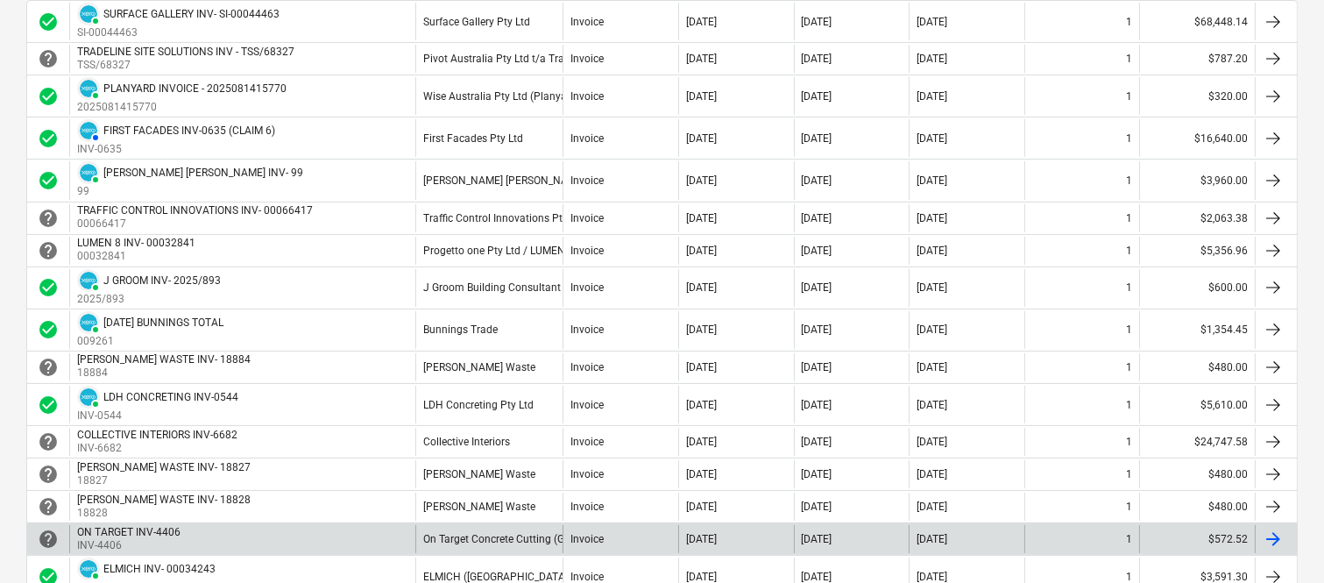
click at [301, 539] on div "ON TARGET INV-4406 INV-4406" at bounding box center [242, 539] width 346 height 28
